Goal: Task Accomplishment & Management: Manage account settings

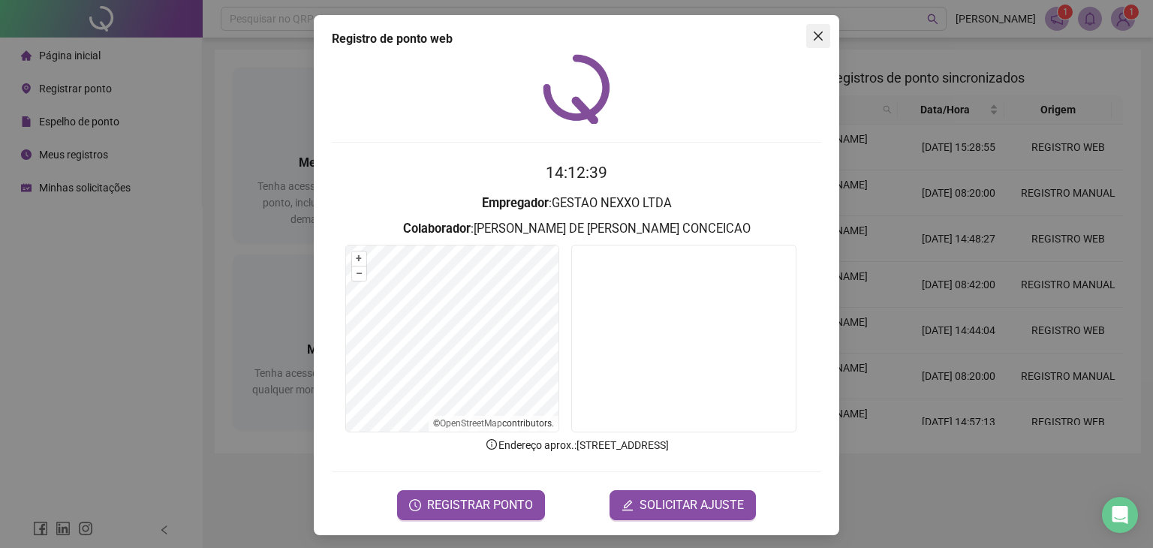
click at [812, 32] on icon "close" at bounding box center [818, 36] width 12 height 12
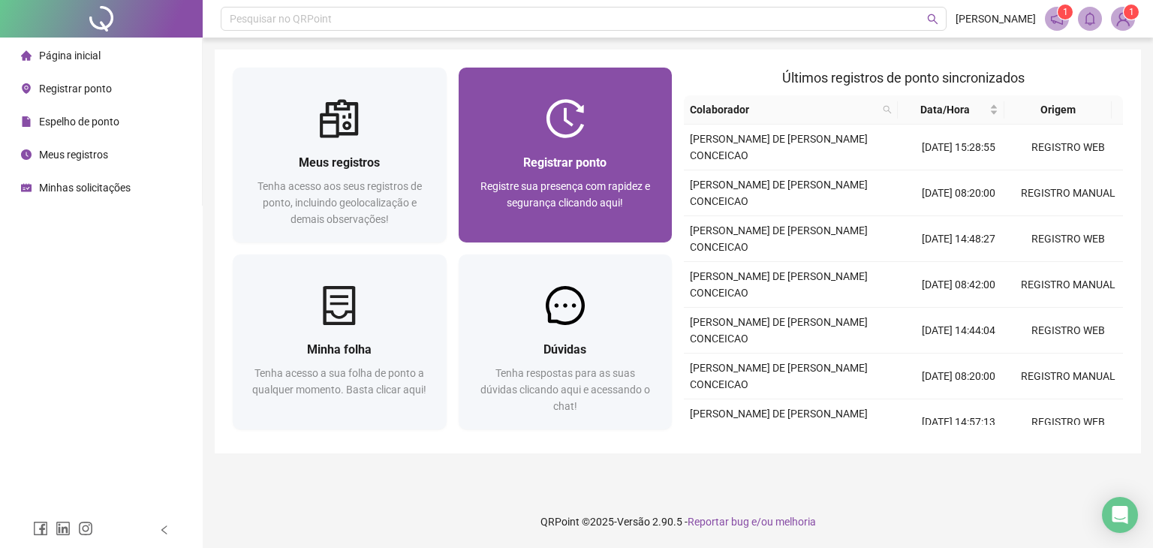
click at [550, 94] on div "Registrar ponto Registre sua presença com rapidez e segurança clicando aqui!" at bounding box center [565, 155] width 214 height 175
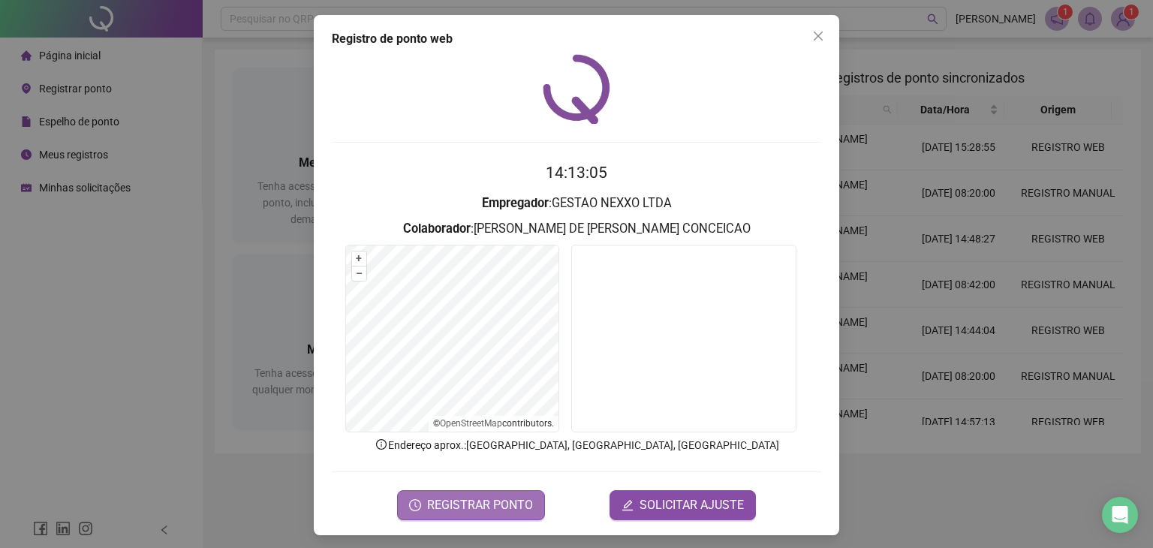
click at [470, 505] on span "REGISTRAR PONTO" at bounding box center [480, 505] width 106 height 18
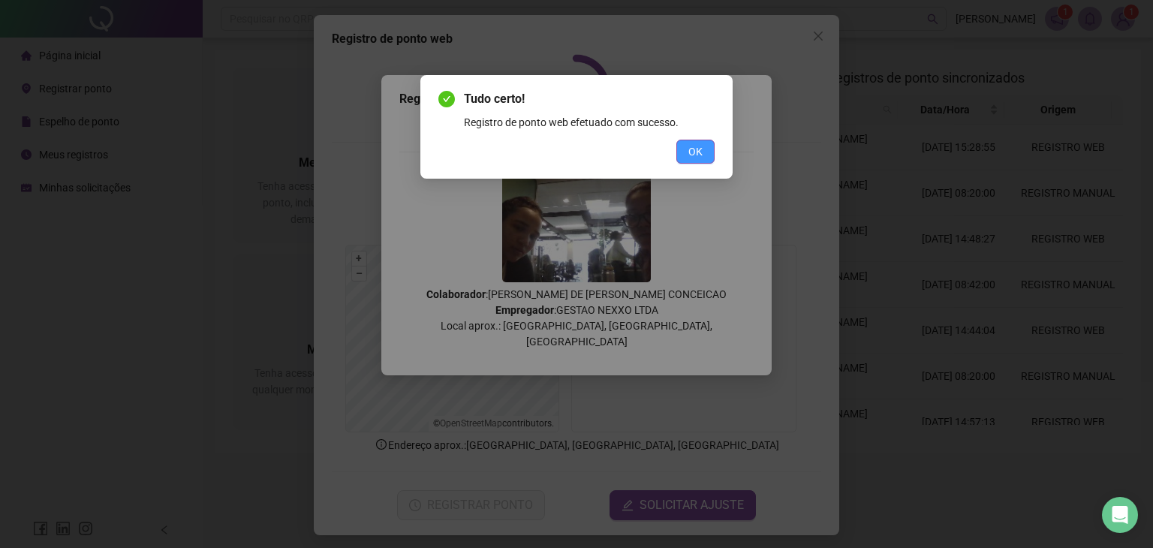
click at [688, 143] on span "OK" at bounding box center [695, 151] width 14 height 17
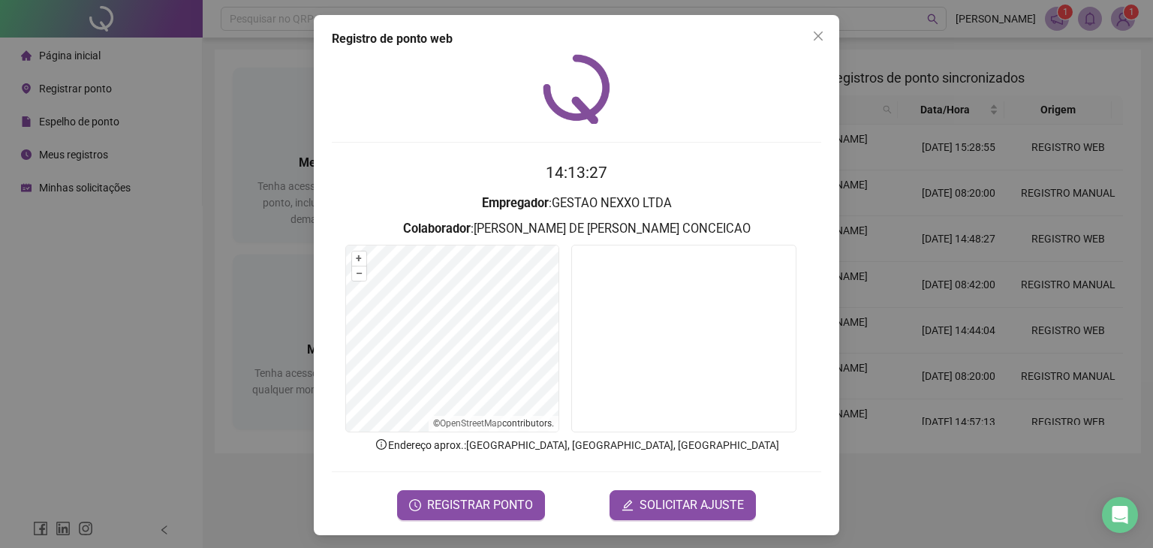
click at [684, 170] on h2 "14:13:27" at bounding box center [576, 173] width 489 height 25
click at [688, 496] on span "SOLICITAR AJUSTE" at bounding box center [691, 505] width 104 height 18
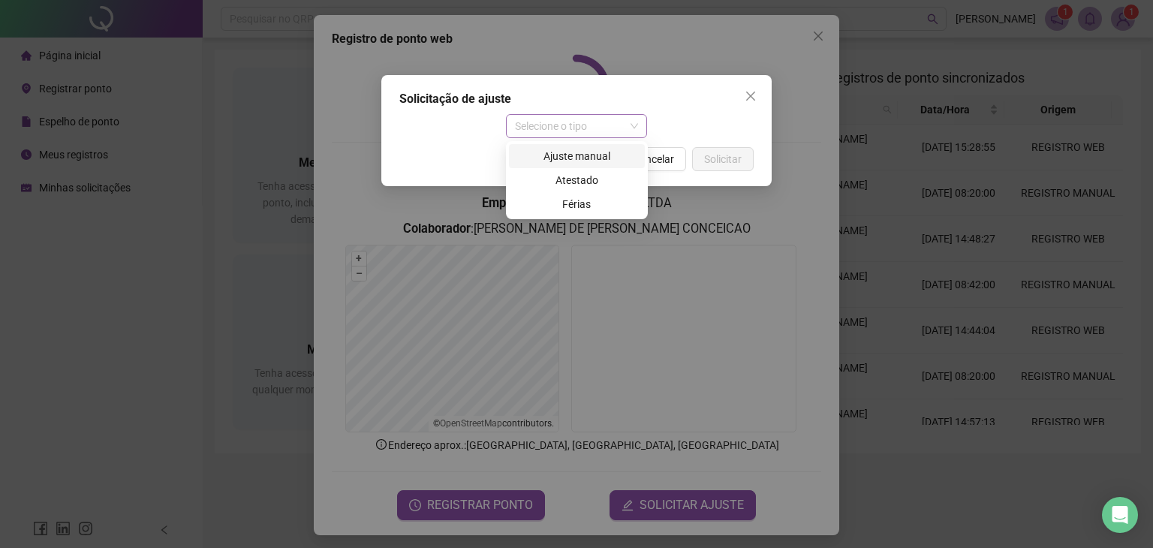
click at [572, 122] on span "Selecione o tipo" at bounding box center [577, 126] width 124 height 23
click at [588, 149] on div "Ajuste manual" at bounding box center [577, 156] width 118 height 17
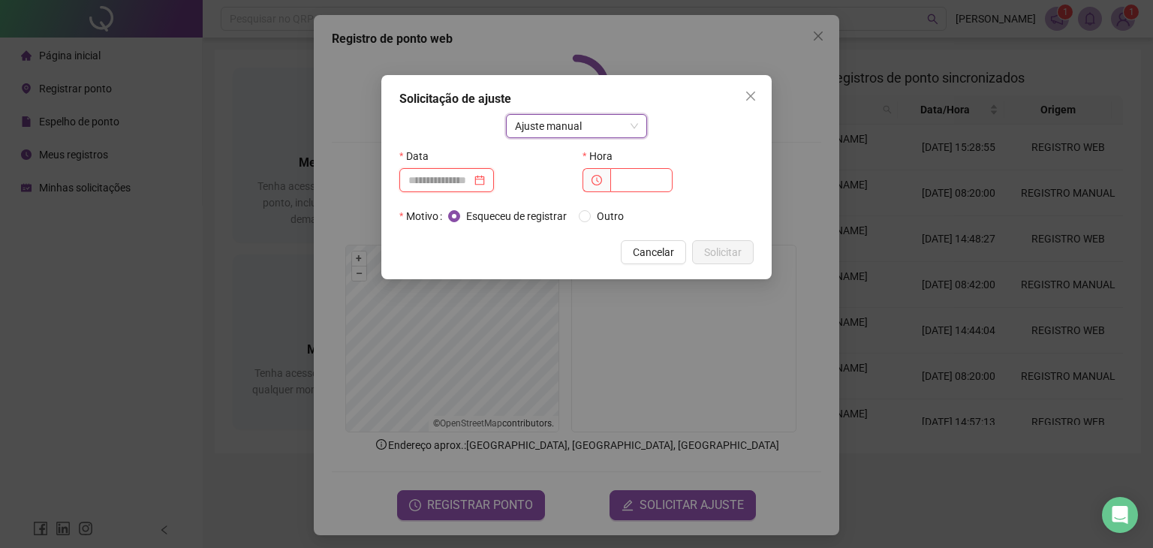
click at [439, 172] on input at bounding box center [439, 180] width 63 height 17
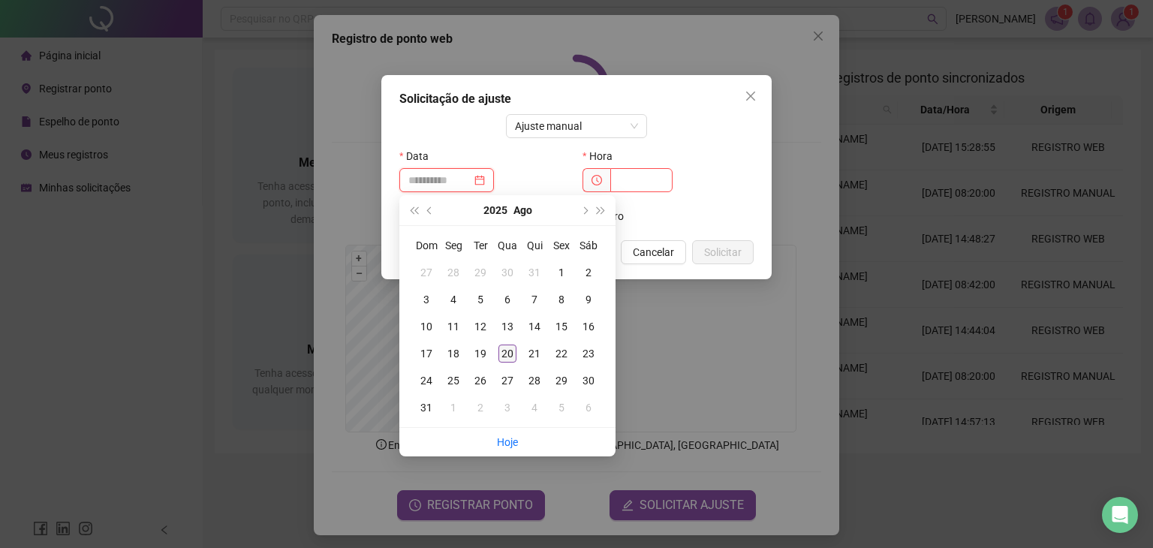
type input "**********"
click at [503, 350] on div "20" at bounding box center [507, 353] width 18 height 18
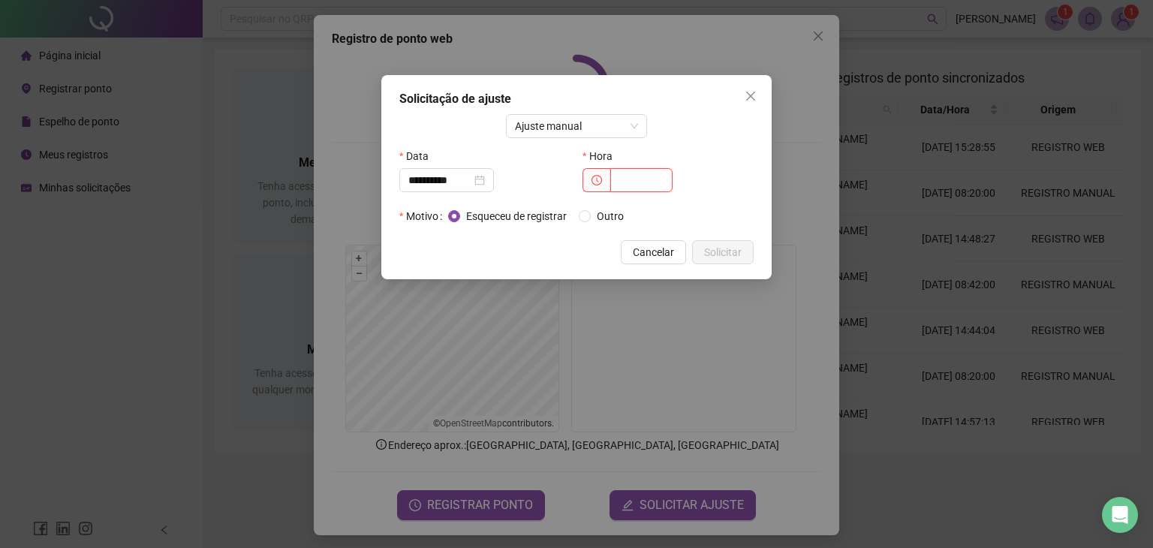
click at [627, 175] on input "text" at bounding box center [641, 180] width 62 height 24
click at [594, 219] on span "Outro" at bounding box center [610, 216] width 39 height 17
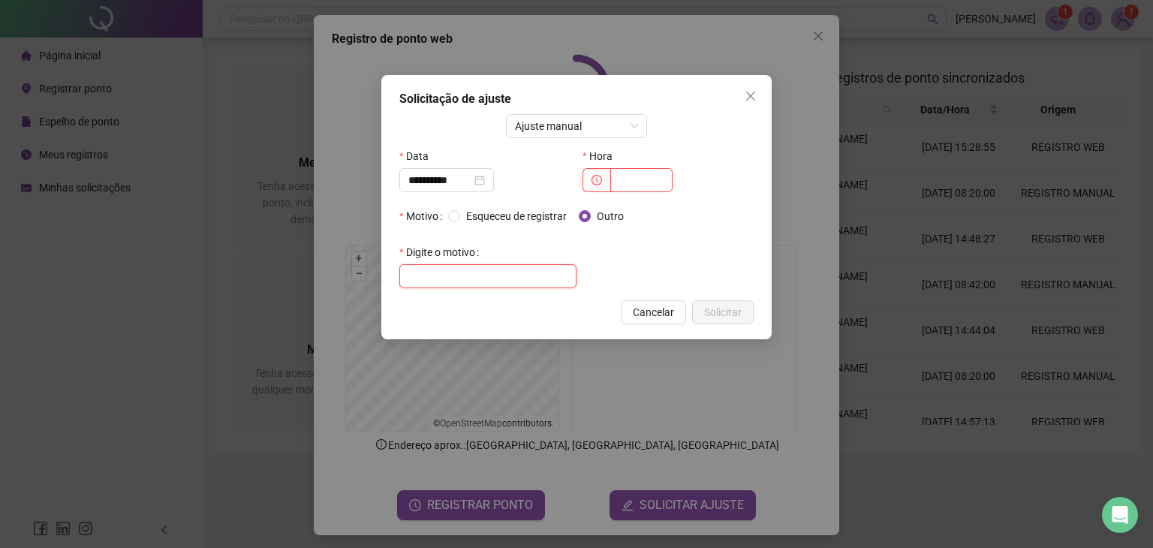
click at [537, 279] on input "text" at bounding box center [487, 276] width 177 height 24
click at [670, 312] on span "Cancelar" at bounding box center [653, 312] width 41 height 17
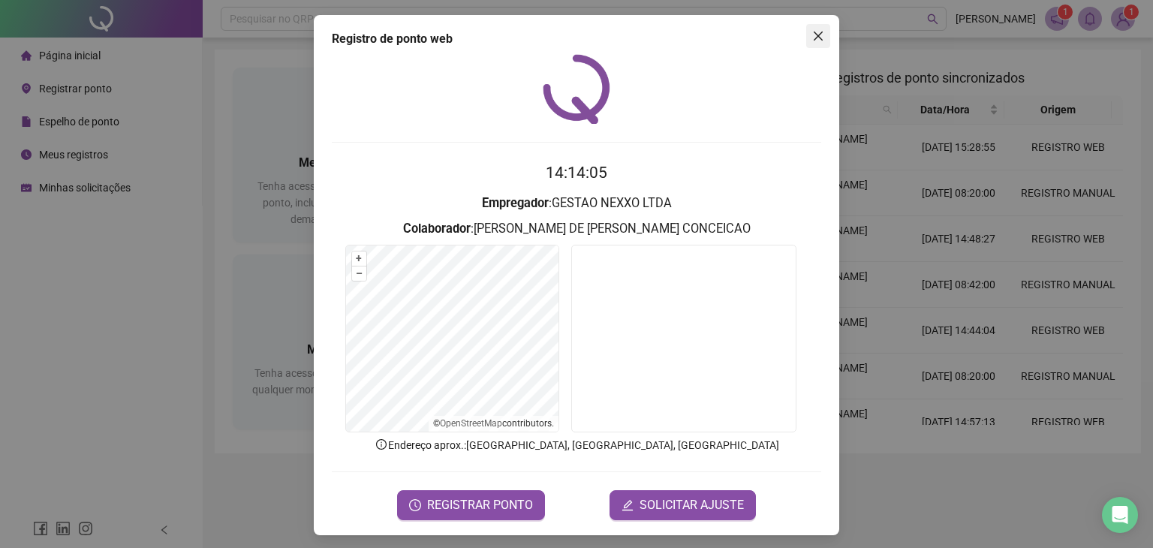
click at [812, 40] on icon "close" at bounding box center [818, 36] width 12 height 12
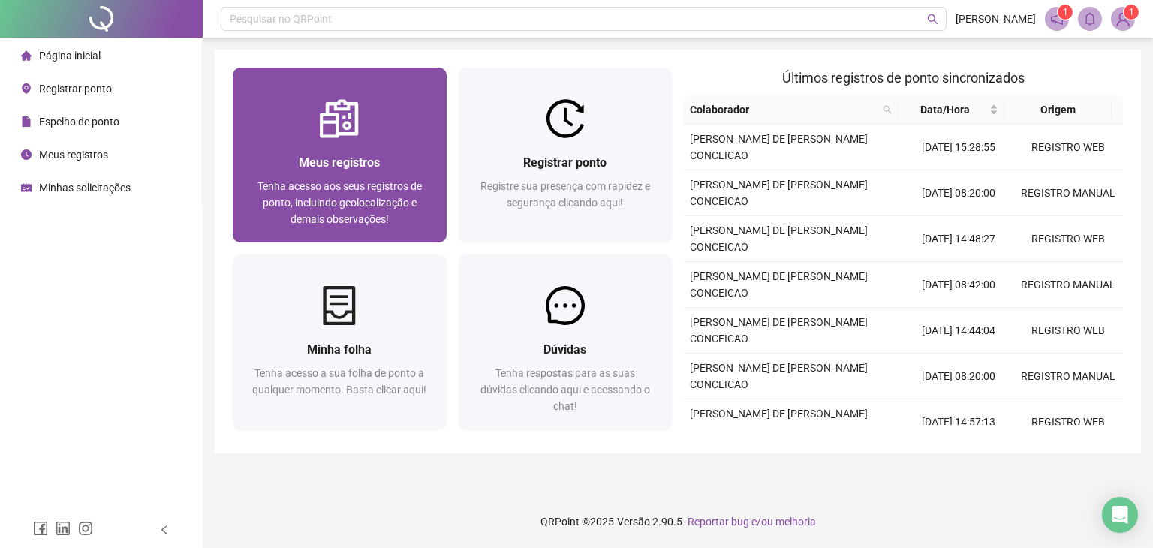
click at [315, 140] on div "Meus registros Tenha acesso aos seus registros de ponto, incluindo geolocalizaç…" at bounding box center [340, 190] width 214 height 104
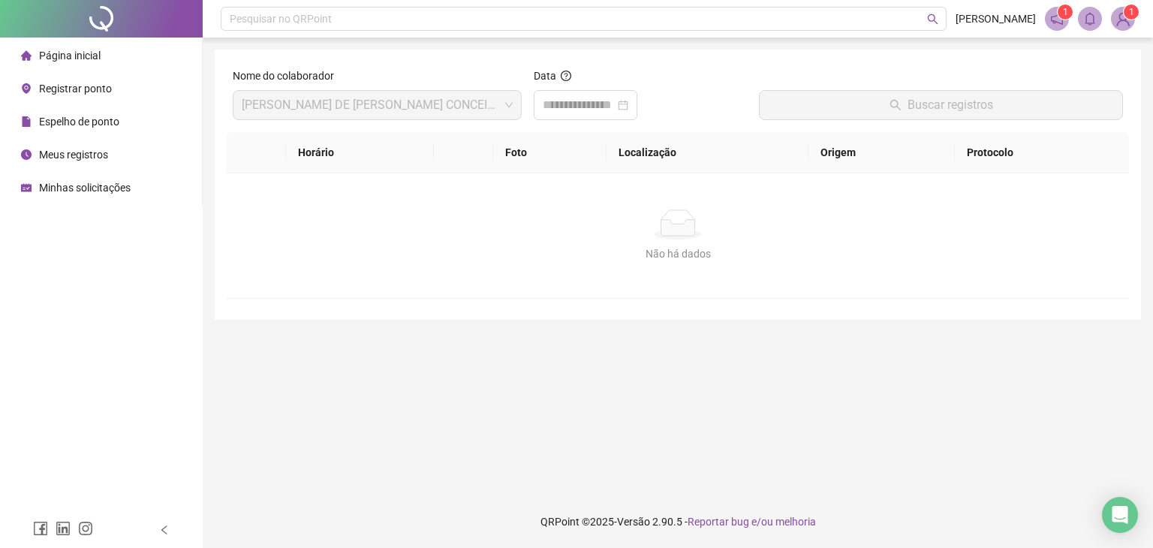
click at [81, 119] on span "Espelho de ponto" at bounding box center [79, 122] width 80 height 12
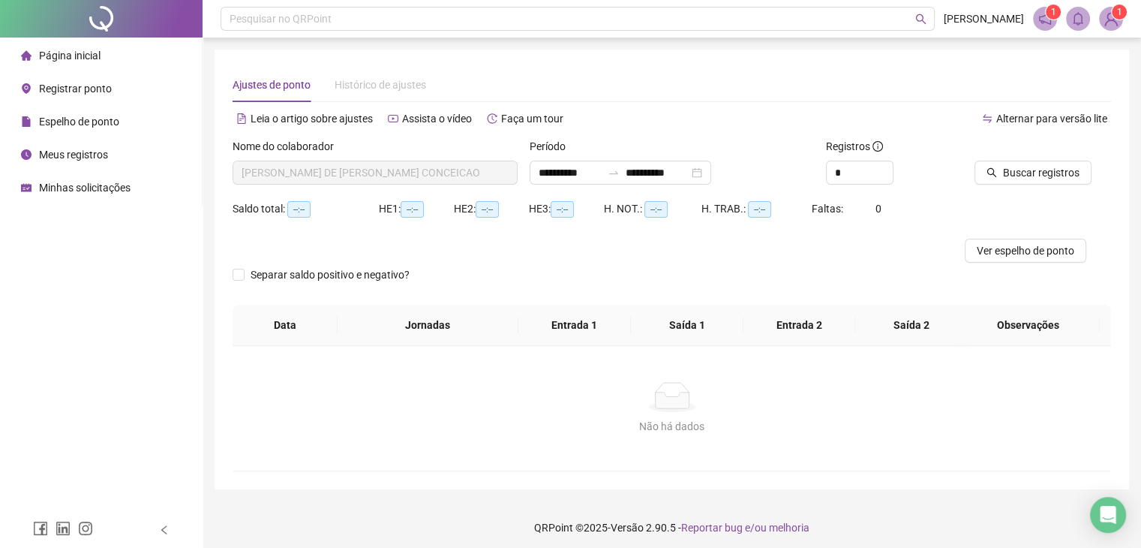
type input "**********"
click at [711, 175] on div "**********" at bounding box center [621, 173] width 182 height 24
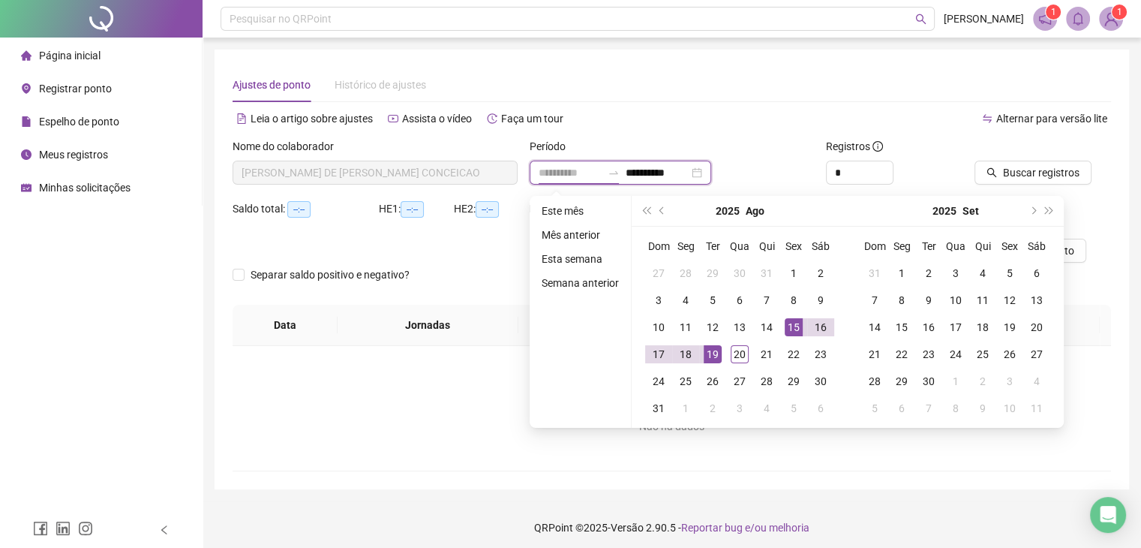
type input "**********"
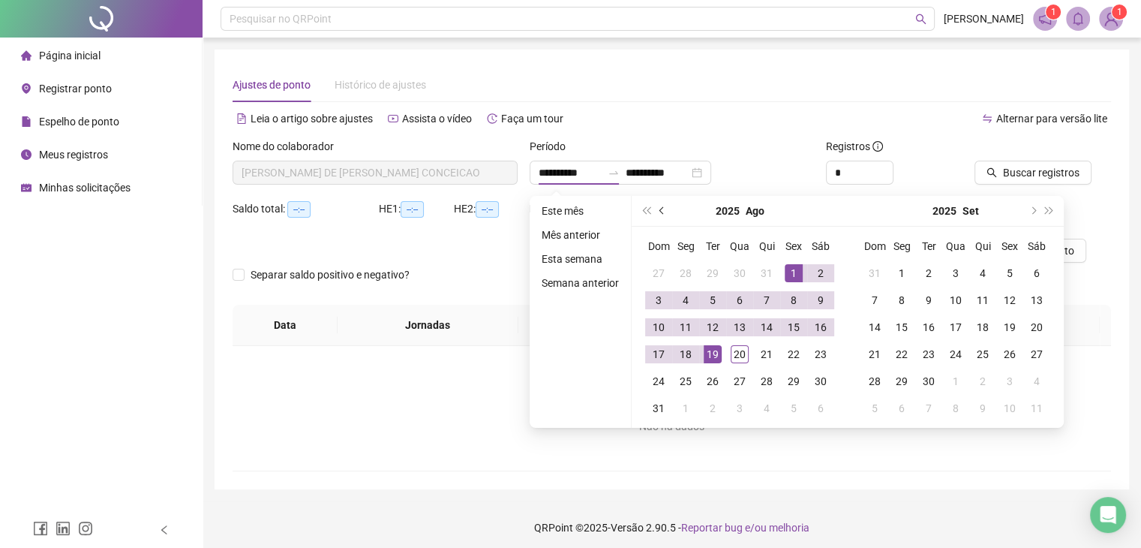
click at [660, 211] on span "prev-year" at bounding box center [664, 211] width 8 height 8
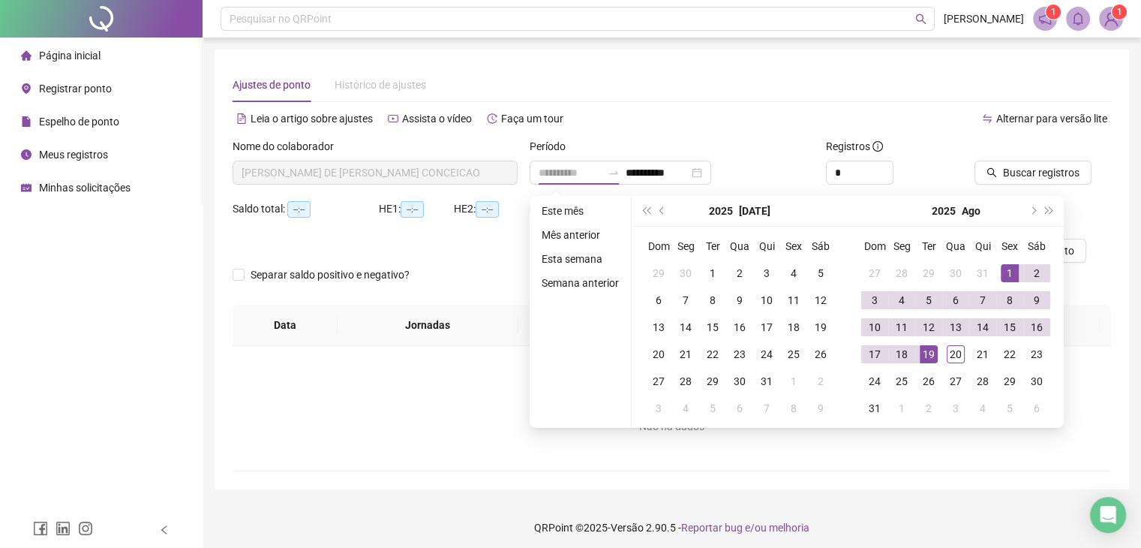
click at [1011, 272] on div "1" at bounding box center [1010, 273] width 18 height 18
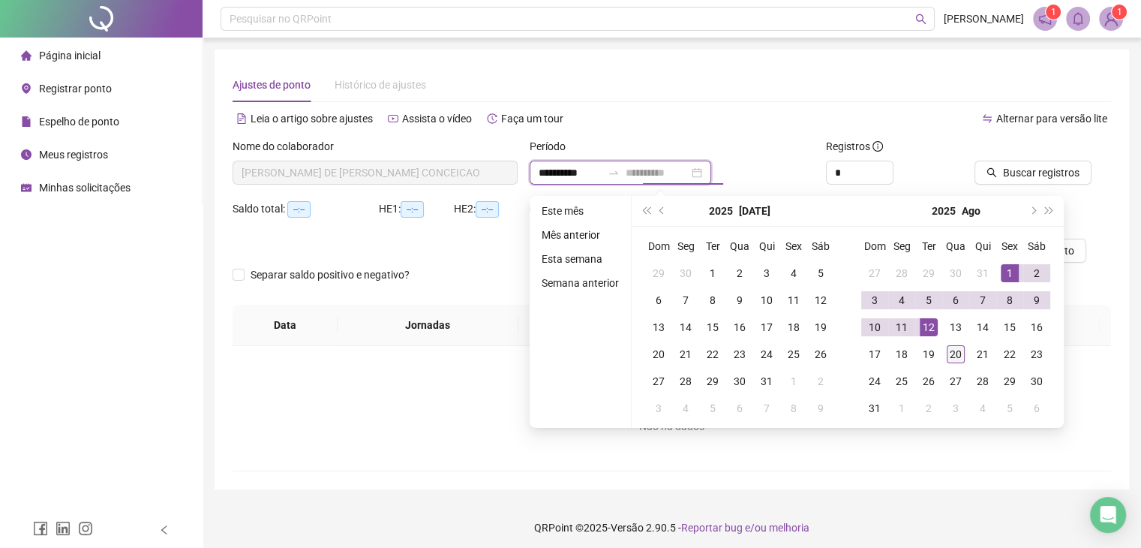
type input "**********"
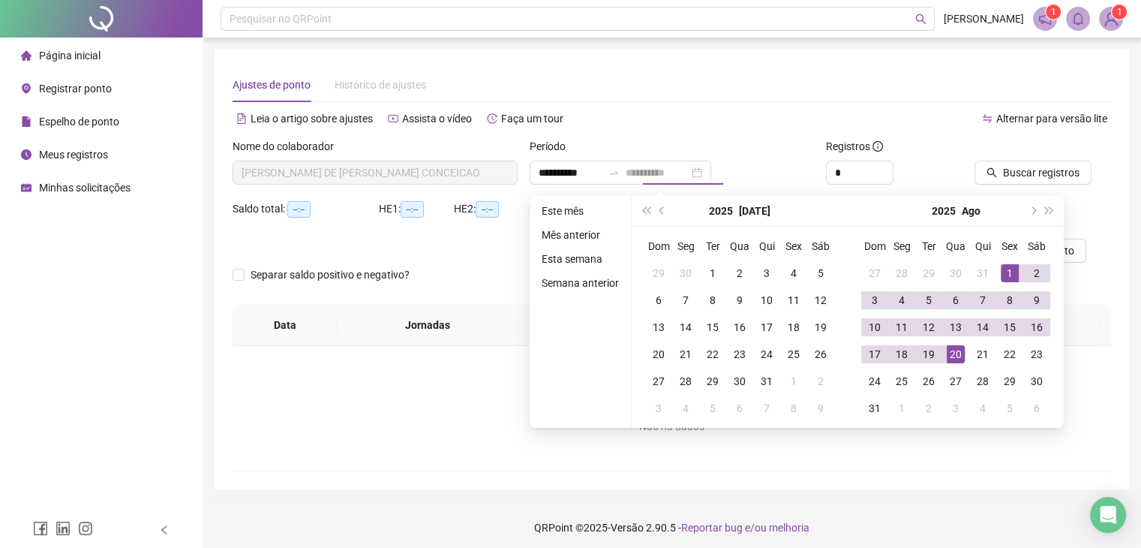
click at [951, 346] on div "20" at bounding box center [956, 354] width 18 height 18
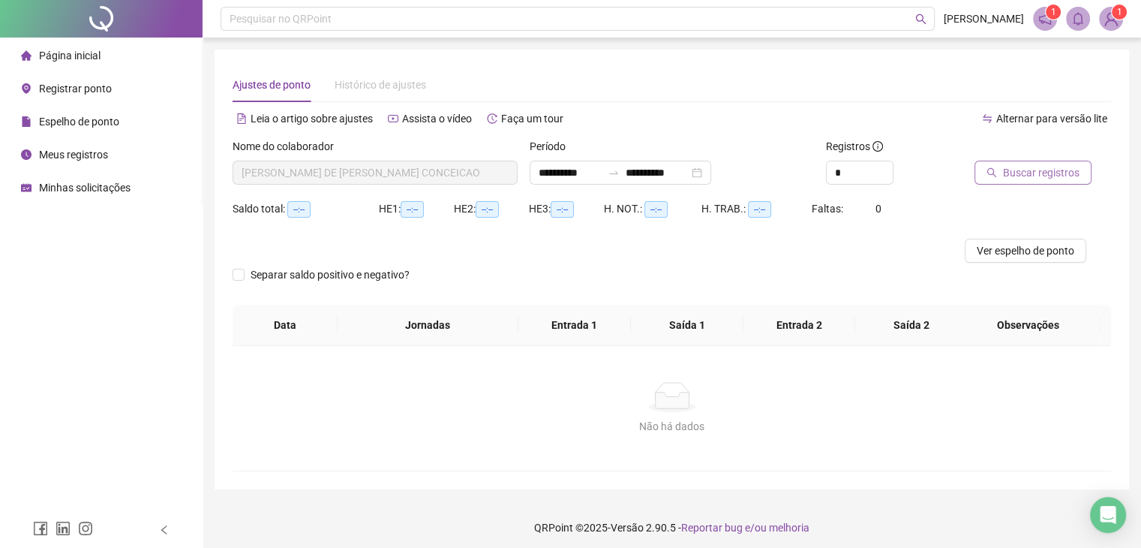
click at [1018, 173] on span "Buscar registros" at bounding box center [1041, 172] width 77 height 17
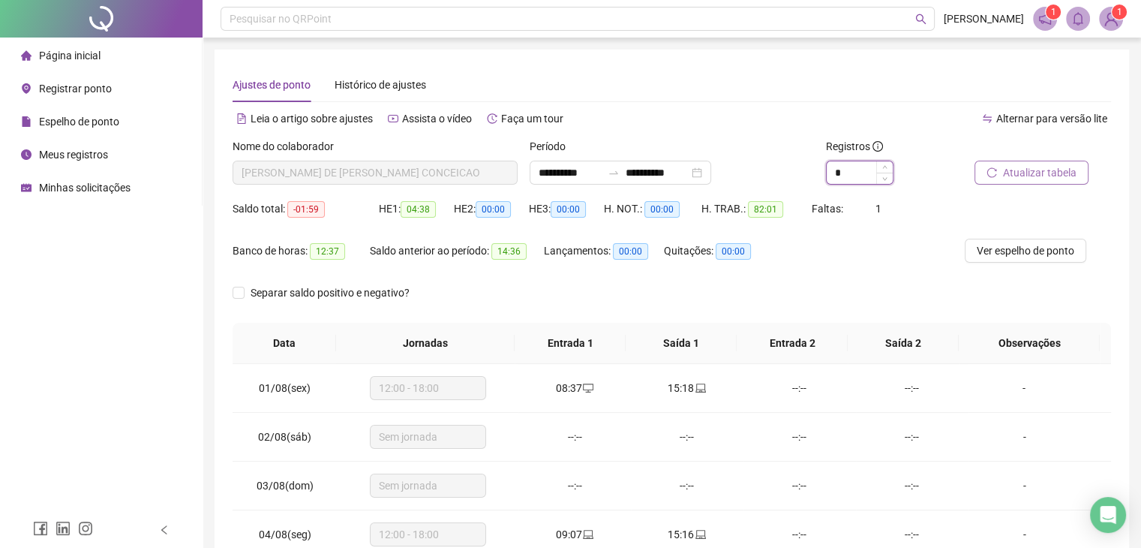
click at [852, 176] on input "*" at bounding box center [860, 172] width 66 height 23
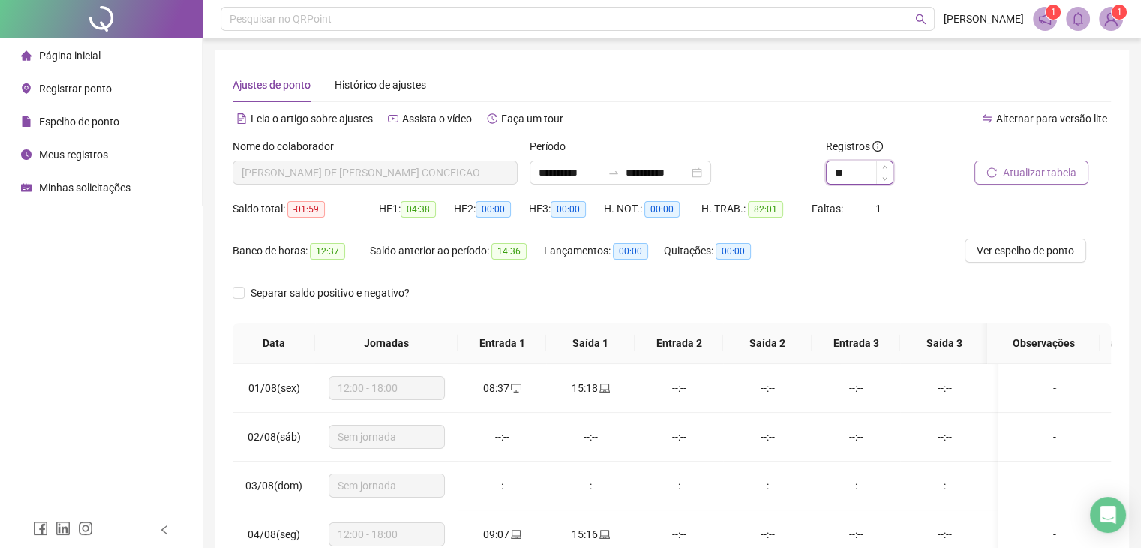
type input "*"
type input "**"
click at [1059, 248] on span "Ver espelho de ponto" at bounding box center [1026, 250] width 98 height 17
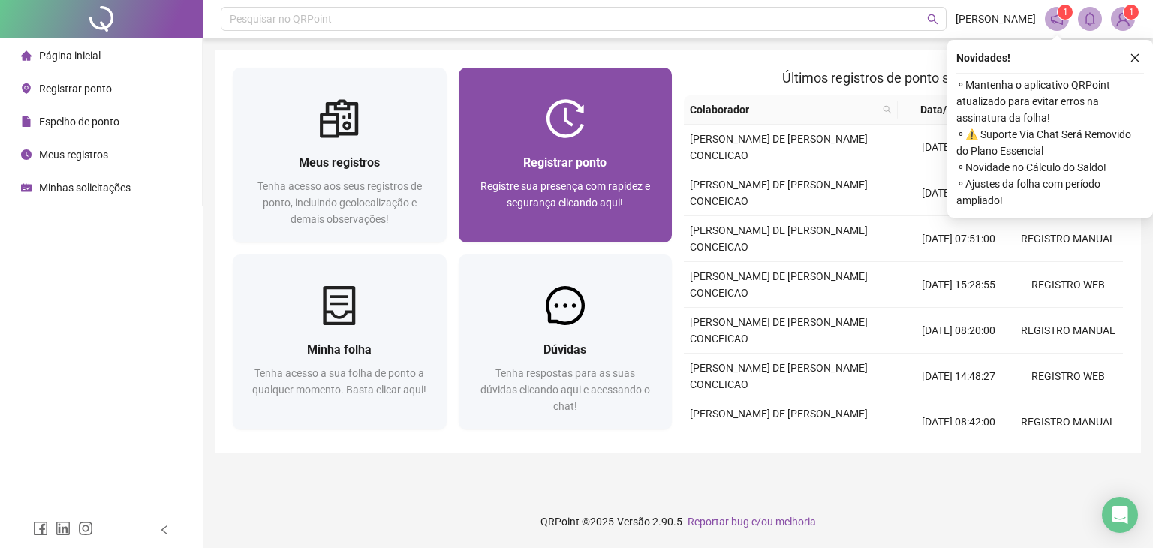
click at [594, 135] on div at bounding box center [565, 118] width 214 height 39
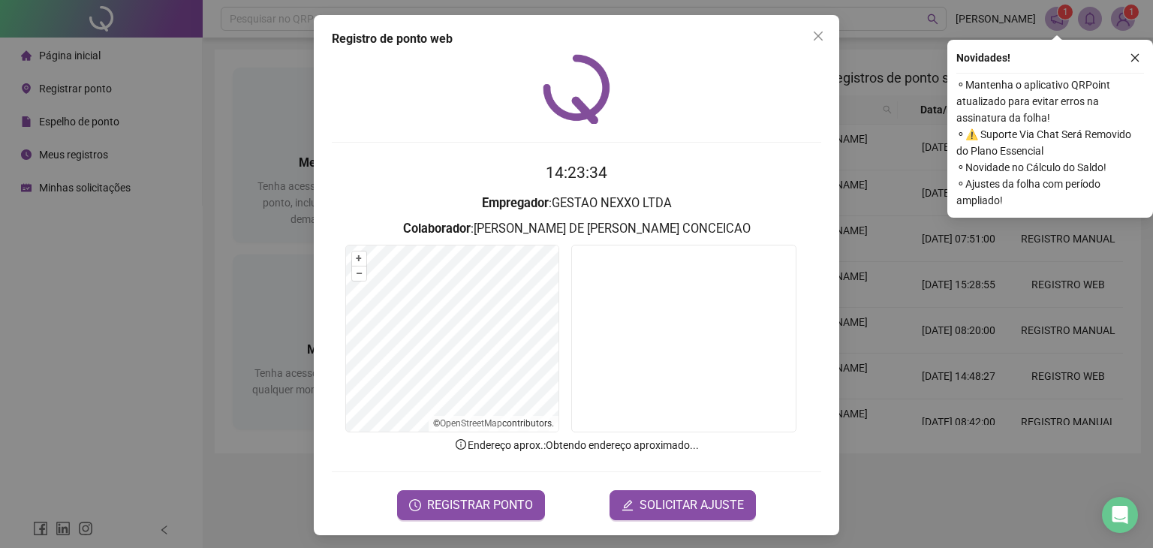
scroll to position [4, 0]
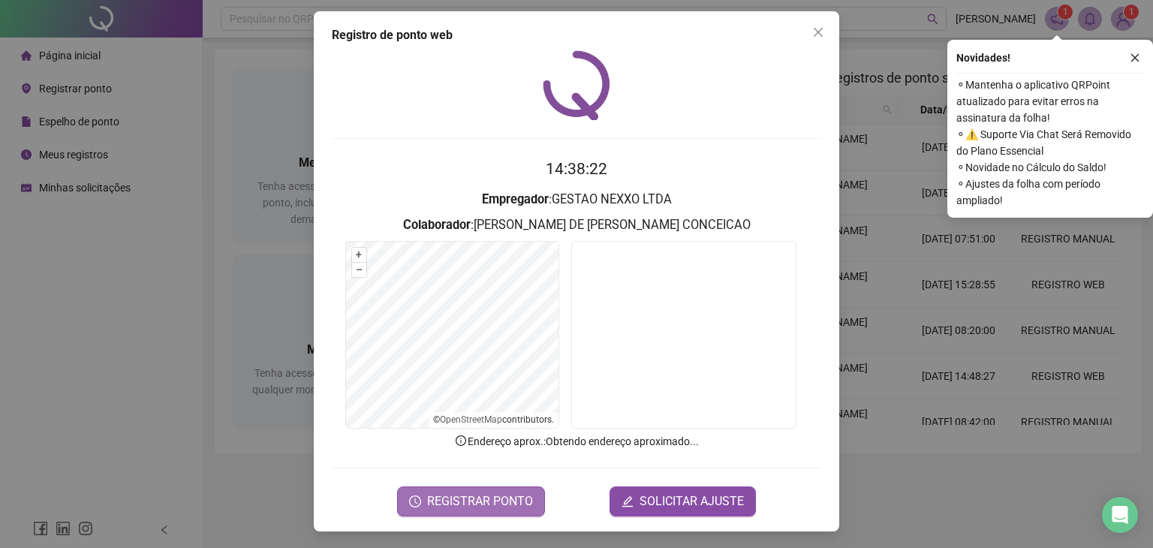
click at [437, 493] on span "REGISTRAR PONTO" at bounding box center [480, 501] width 106 height 18
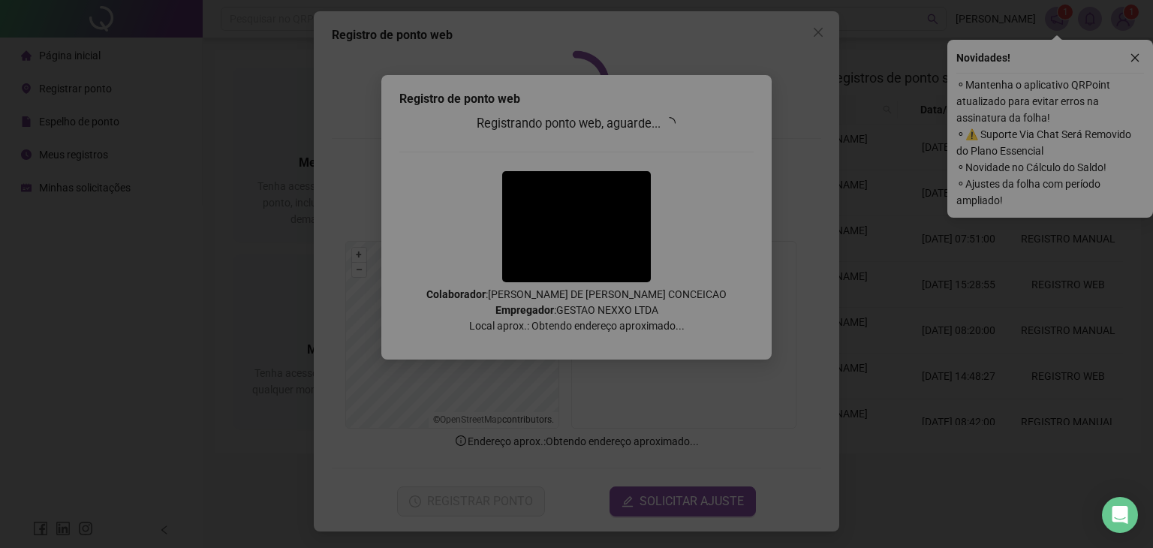
click at [437, 493] on div "Tudo certo! Registro de ponto web efetuado com sucesso. OK" at bounding box center [576, 274] width 1153 height 548
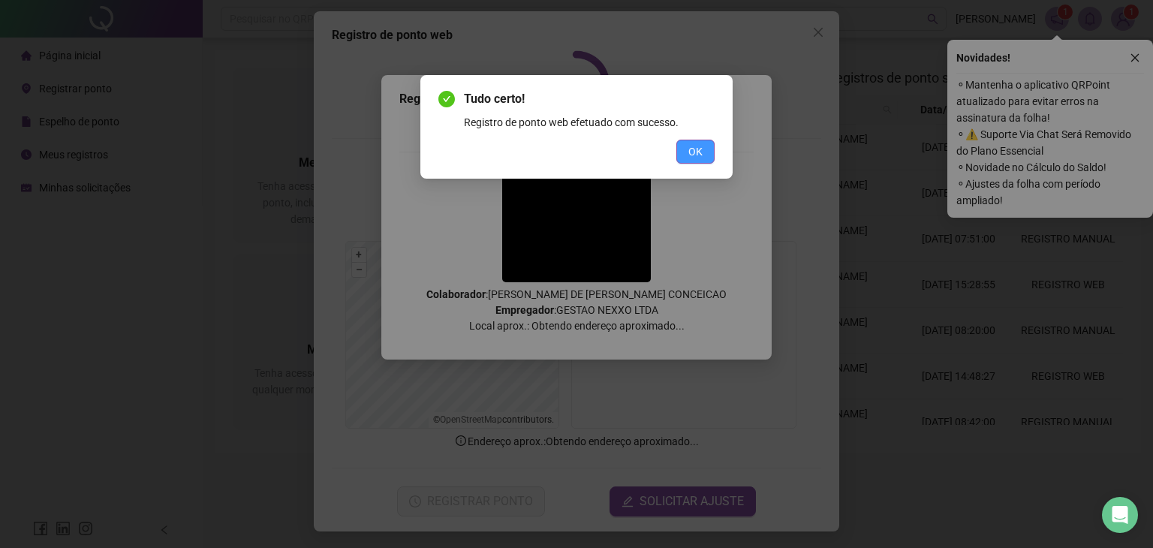
click at [692, 145] on span "OK" at bounding box center [695, 151] width 14 height 17
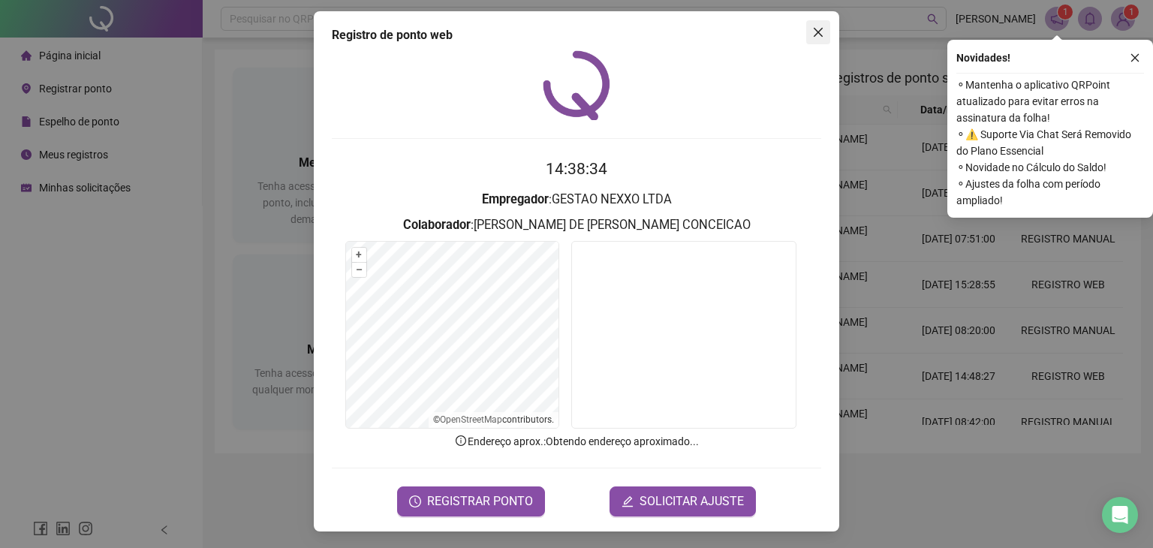
click at [812, 31] on icon "close" at bounding box center [818, 32] width 12 height 12
